Goal: Task Accomplishment & Management: Complete application form

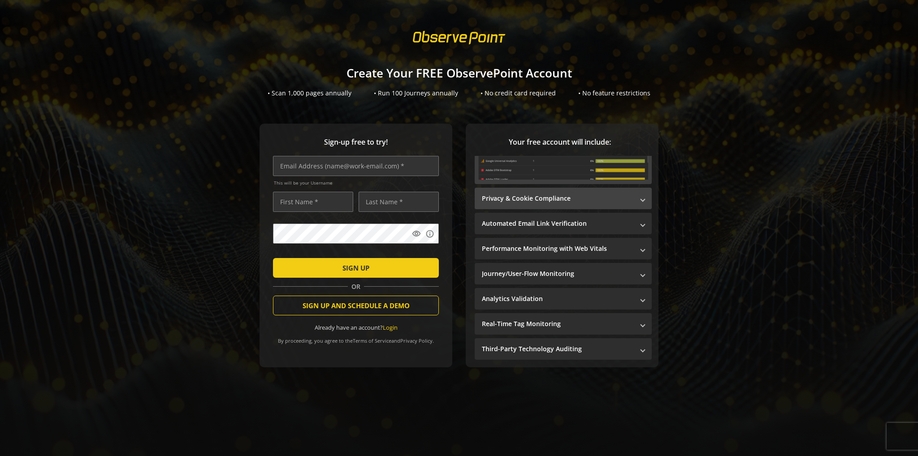
scroll to position [140, 0]
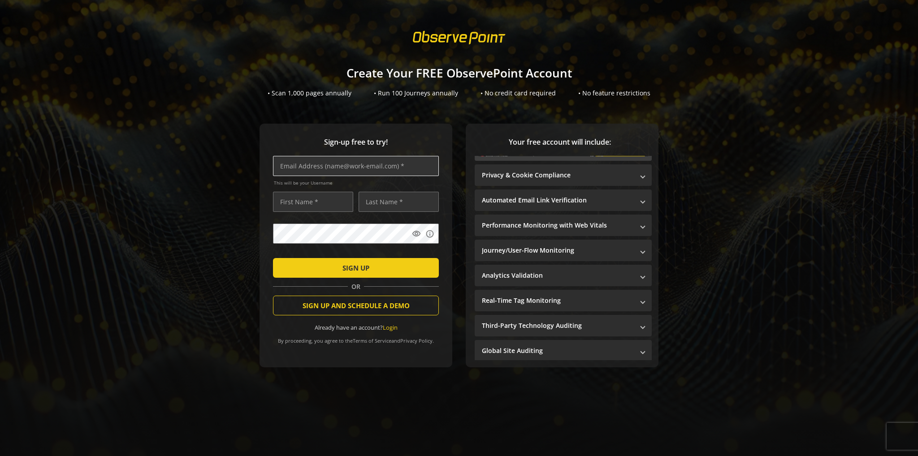
click at [308, 169] on input "text" at bounding box center [356, 166] width 166 height 20
type input "[PERSON_NAME][EMAIL_ADDRESS][PERSON_NAME][DOMAIN_NAME]"
type input "Alina"
type input "Dambski"
click at [319, 204] on input "Alina" at bounding box center [313, 202] width 80 height 20
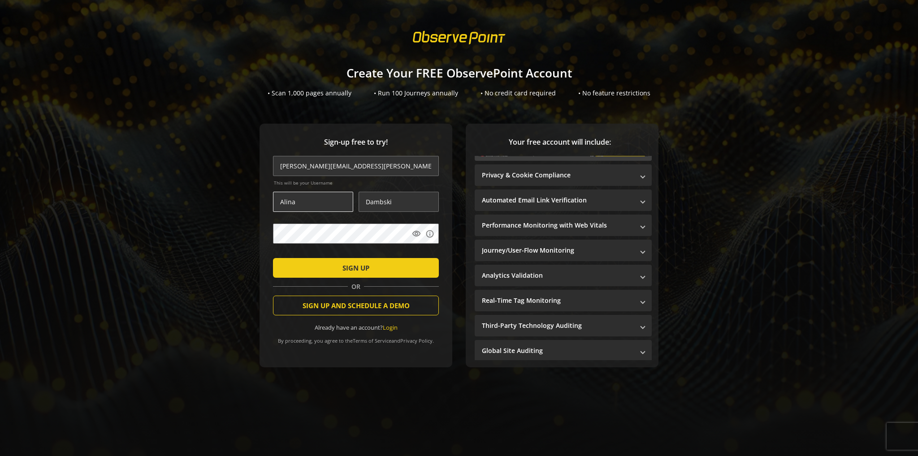
click at [319, 204] on input "Alina" at bounding box center [313, 202] width 80 height 20
type input "[PERSON_NAME]"
type input "San"
click at [348, 269] on span "SIGN UP" at bounding box center [355, 268] width 27 height 16
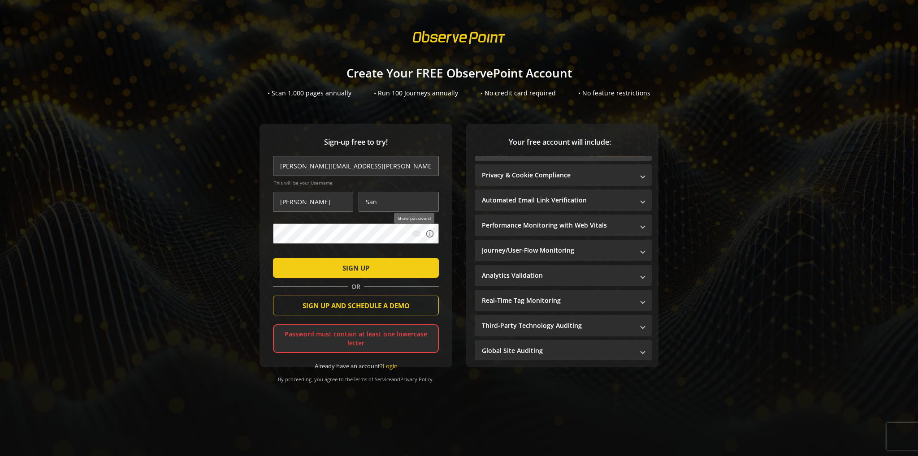
click at [417, 235] on mat-icon "visibility" at bounding box center [416, 233] width 9 height 9
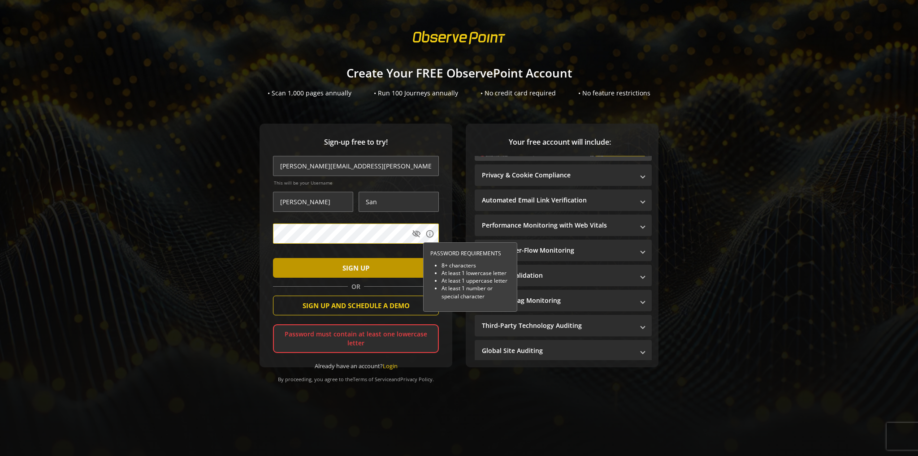
click at [342, 267] on span "SIGN UP" at bounding box center [355, 268] width 27 height 16
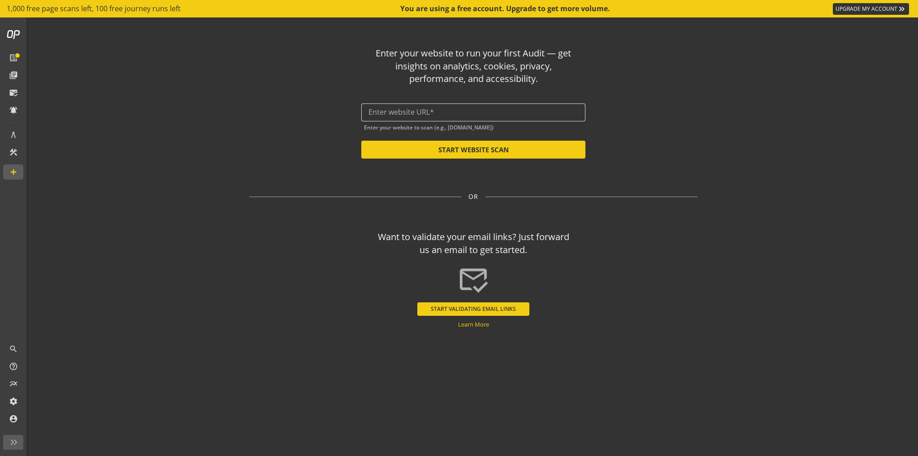
click at [416, 108] on div at bounding box center [473, 112] width 210 height 18
click at [416, 112] on input "text" at bounding box center [473, 112] width 210 height 9
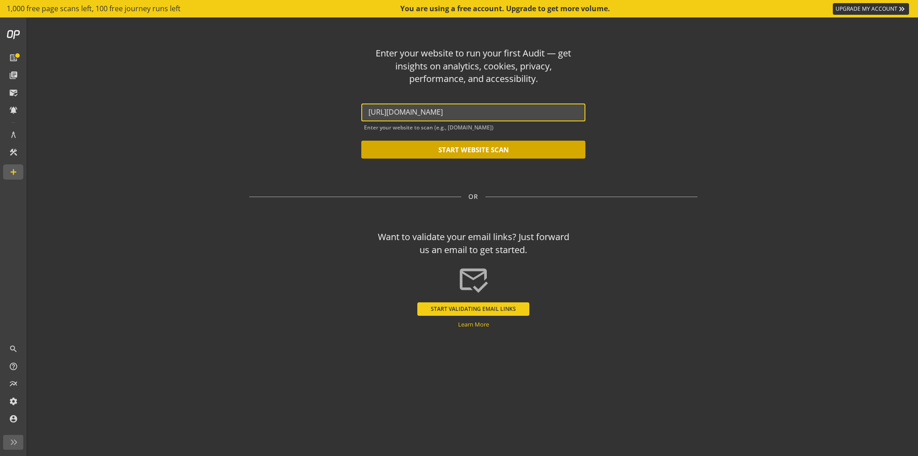
type input "[URL][DOMAIN_NAME]"
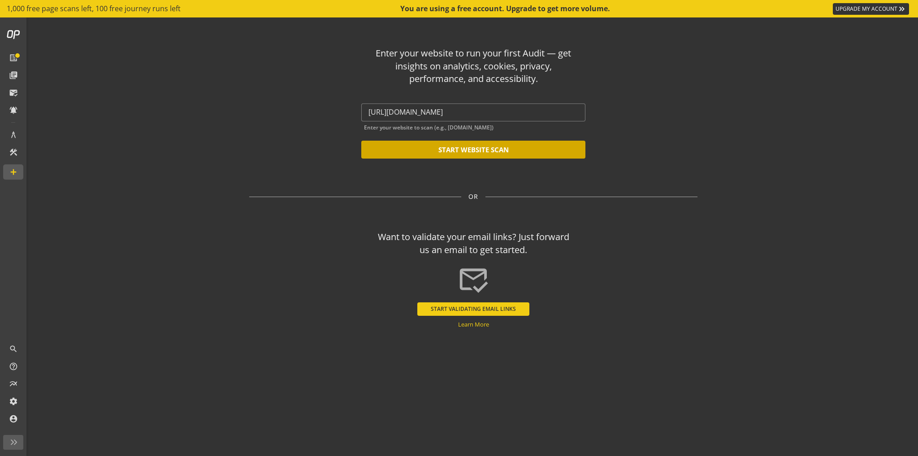
click at [445, 146] on button "START WEBSITE SCAN" at bounding box center [473, 150] width 224 height 18
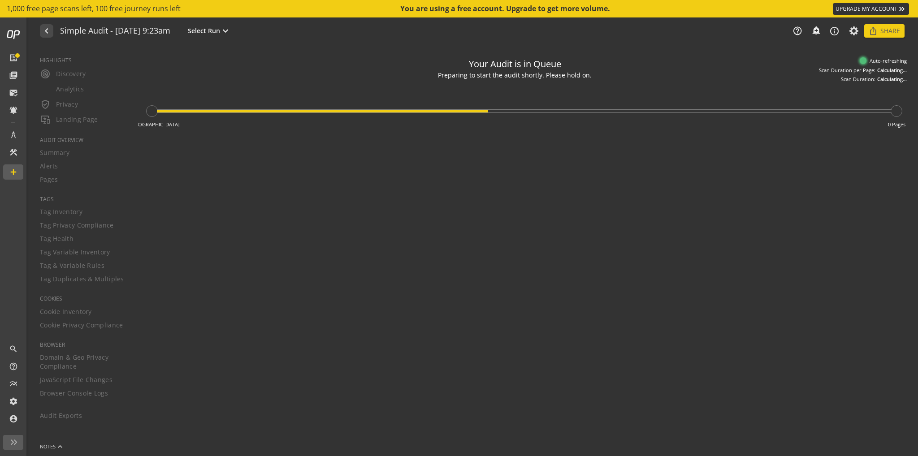
type textarea "Notes can include: -a description of what this audit is validating -changes in …"
